Goal: Transaction & Acquisition: Purchase product/service

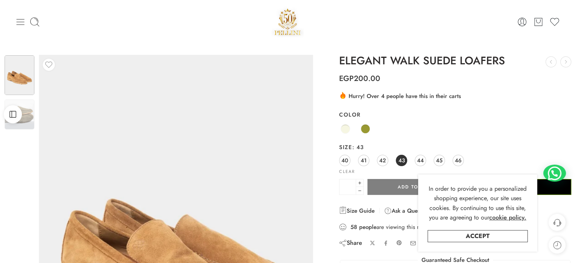
click at [21, 24] on icon at bounding box center [20, 22] width 11 height 11
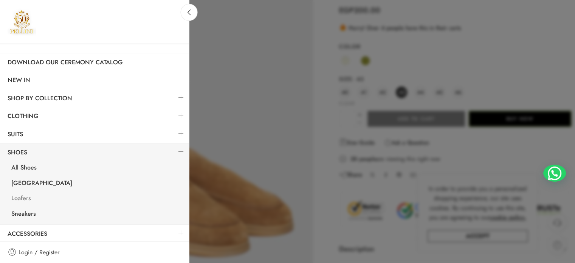
scroll to position [76, 0]
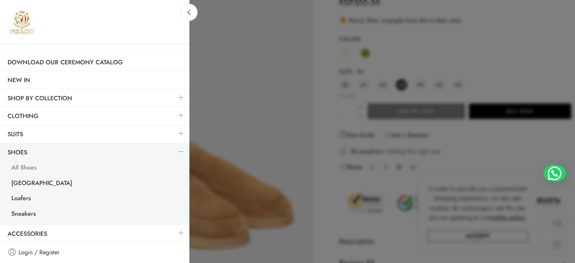
click at [31, 170] on link "All Shoes" at bounding box center [96, 169] width 185 height 16
click at [29, 166] on link "All Shoes" at bounding box center [96, 169] width 185 height 16
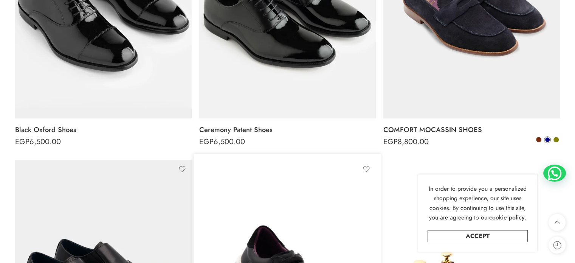
scroll to position [265, 0]
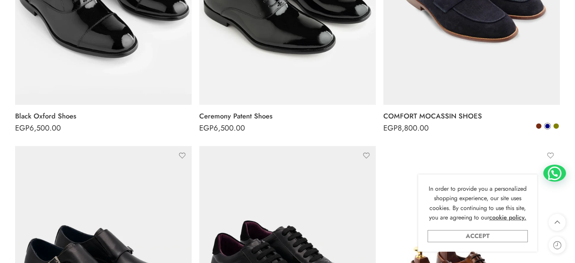
click at [465, 233] on link "Accept" at bounding box center [478, 236] width 100 height 12
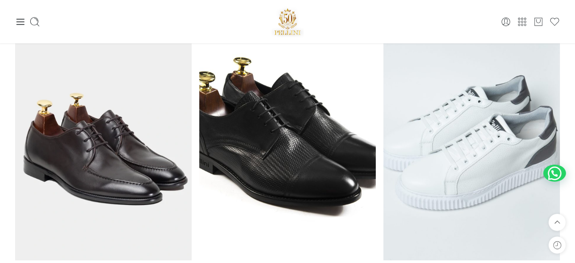
scroll to position [1739, 0]
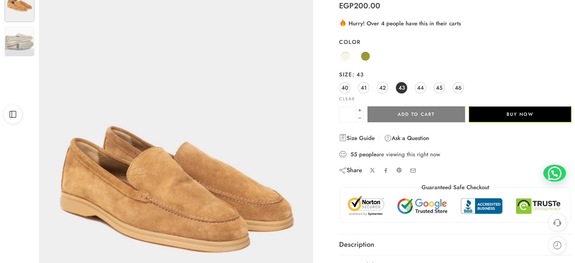
scroll to position [76, 0]
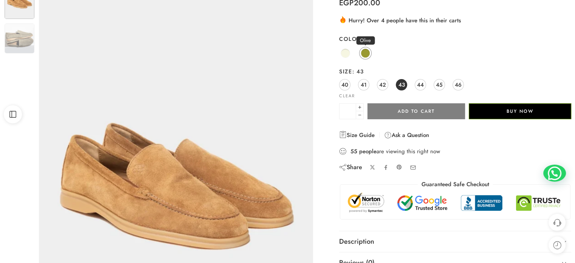
click at [366, 51] on span at bounding box center [365, 52] width 9 height 9
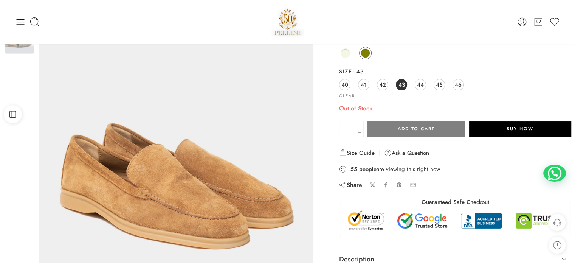
scroll to position [0, 0]
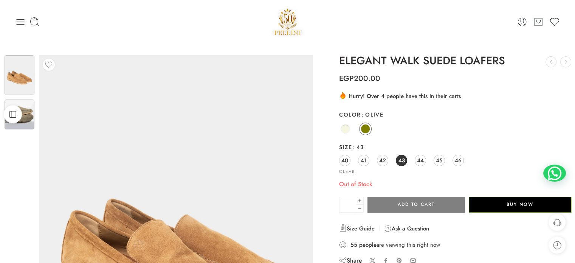
click at [33, 116] on img at bounding box center [20, 114] width 30 height 30
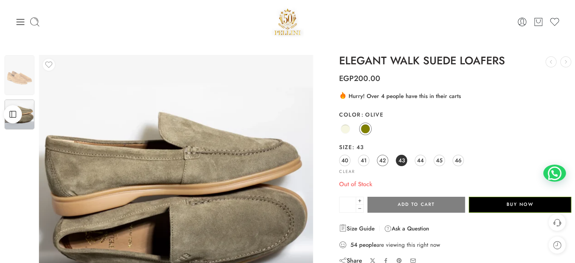
click at [382, 161] on span "42" at bounding box center [382, 160] width 7 height 10
click at [366, 160] on span "41" at bounding box center [364, 160] width 6 height 10
click at [346, 124] on span at bounding box center [345, 128] width 9 height 9
